Goal: Communication & Community: Answer question/provide support

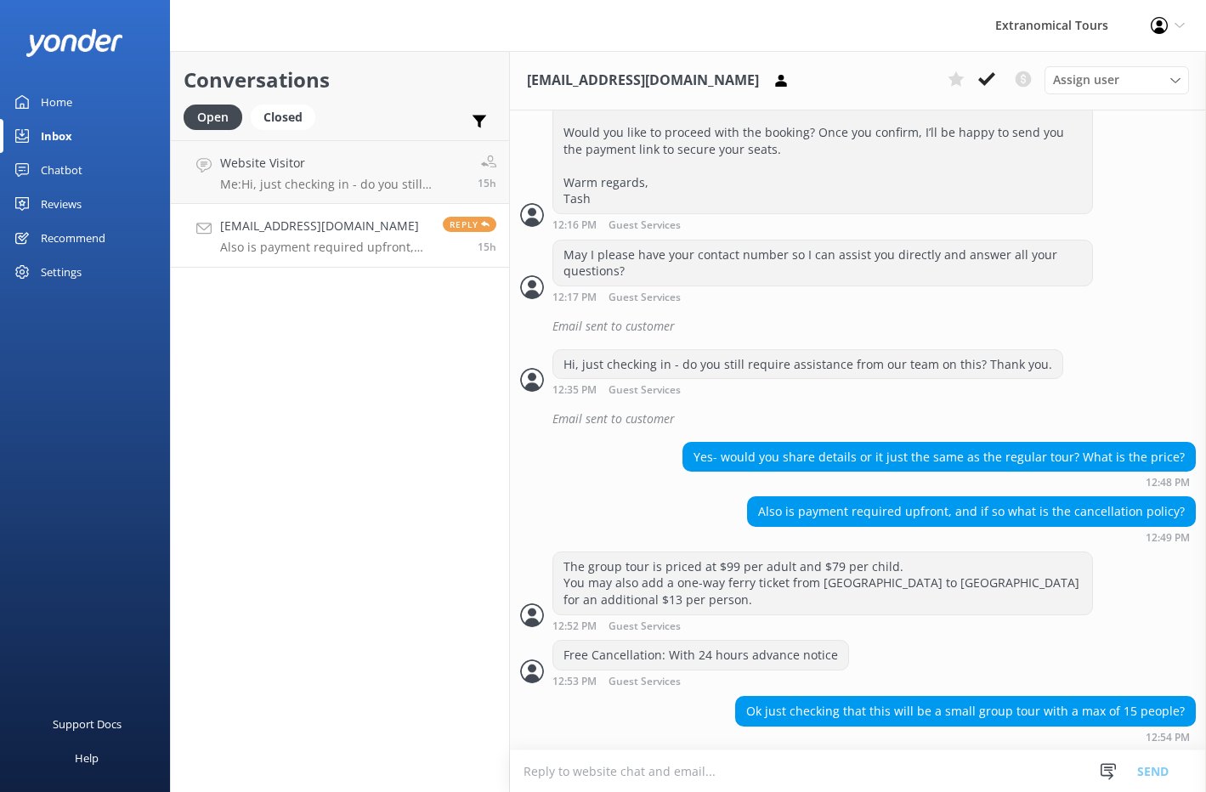
scroll to position [1018, 0]
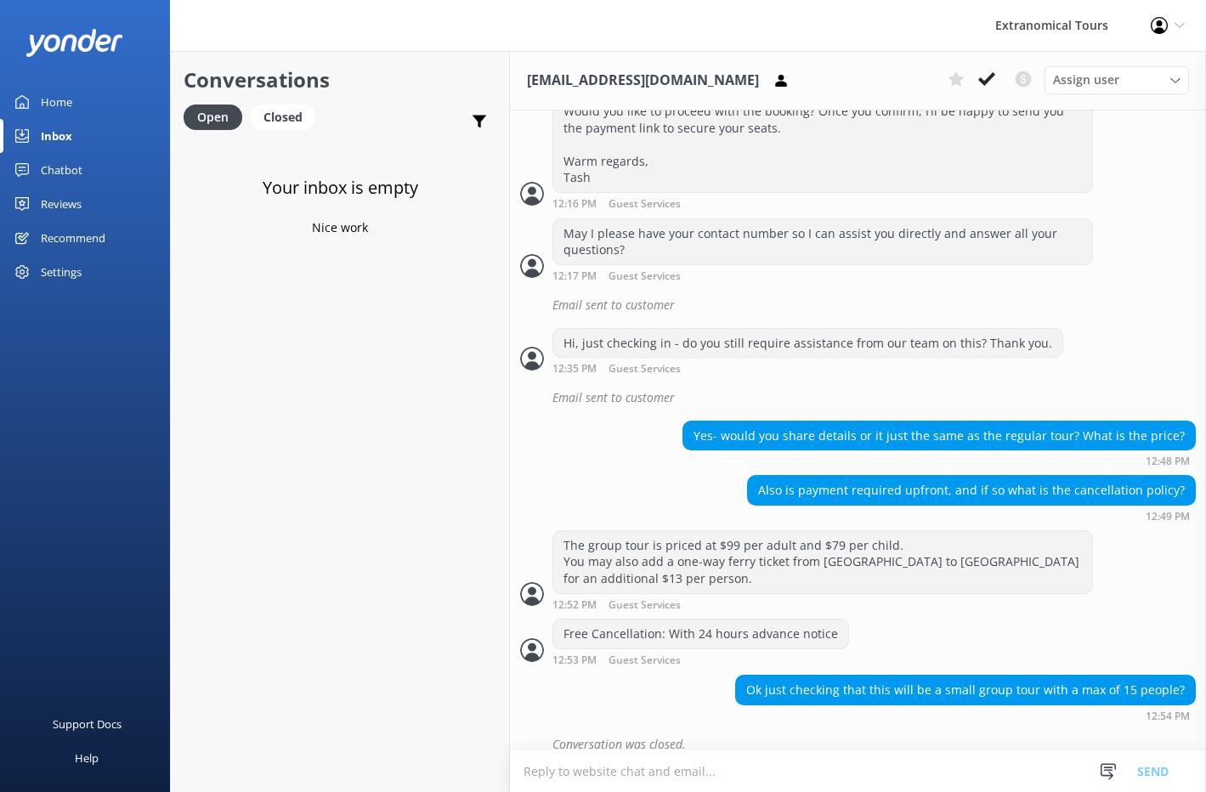
scroll to position [1055, 0]
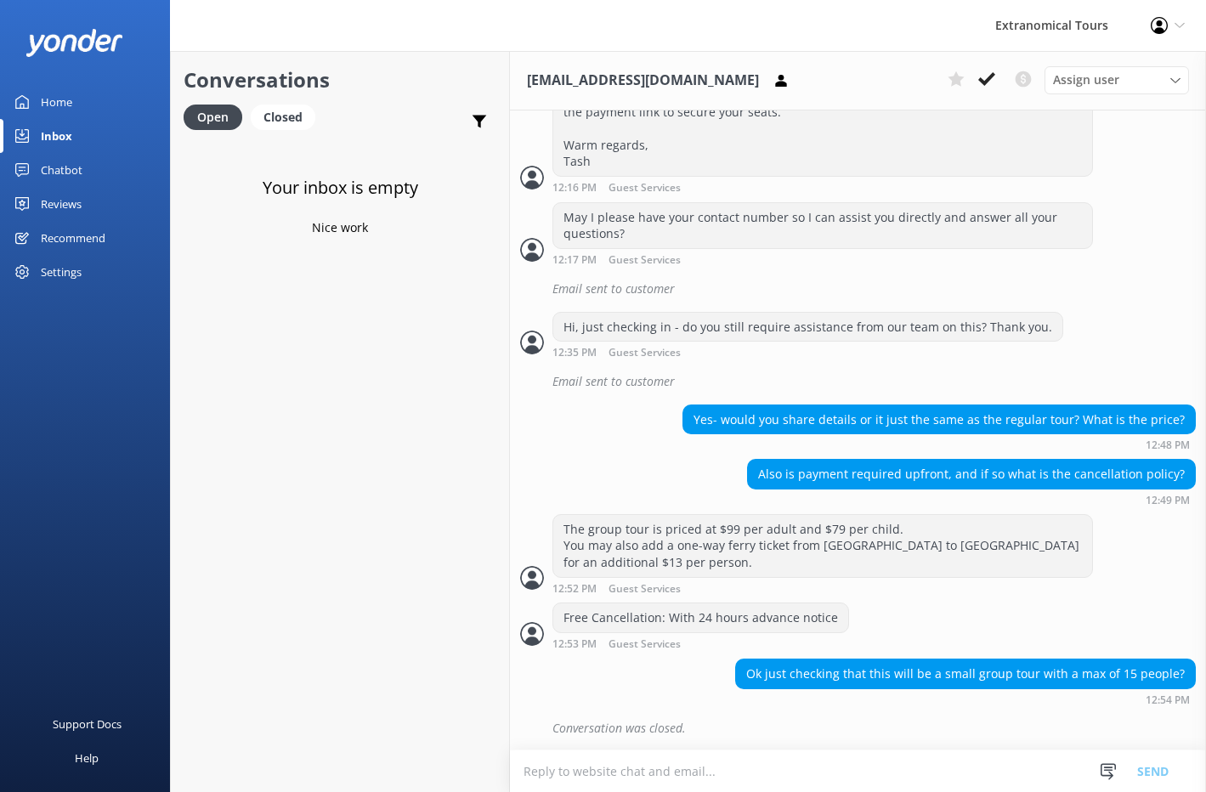
click at [370, 201] on div "Your inbox is empty Nice work" at bounding box center [340, 536] width 338 height 792
